Goal: Task Accomplishment & Management: Use online tool/utility

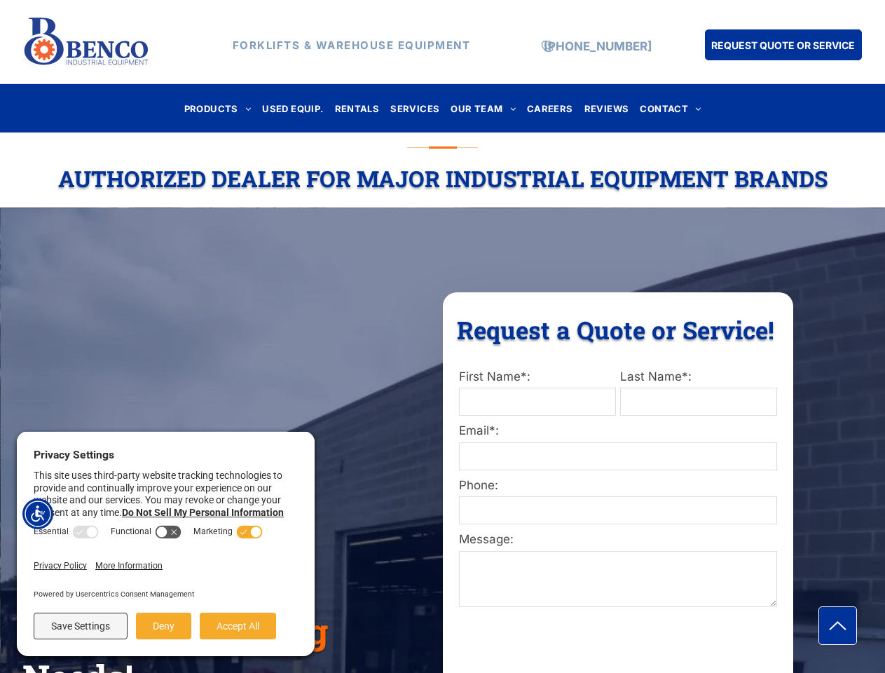
click at [443, 336] on div "Request a Quote or Service! Request a Quote or Service! First Name*: Last Name*…" at bounding box center [618, 647] width 350 height 710
click at [38, 514] on img "Accessibility Menu" at bounding box center [37, 513] width 31 height 31
